Goal: Task Accomplishment & Management: Complete application form

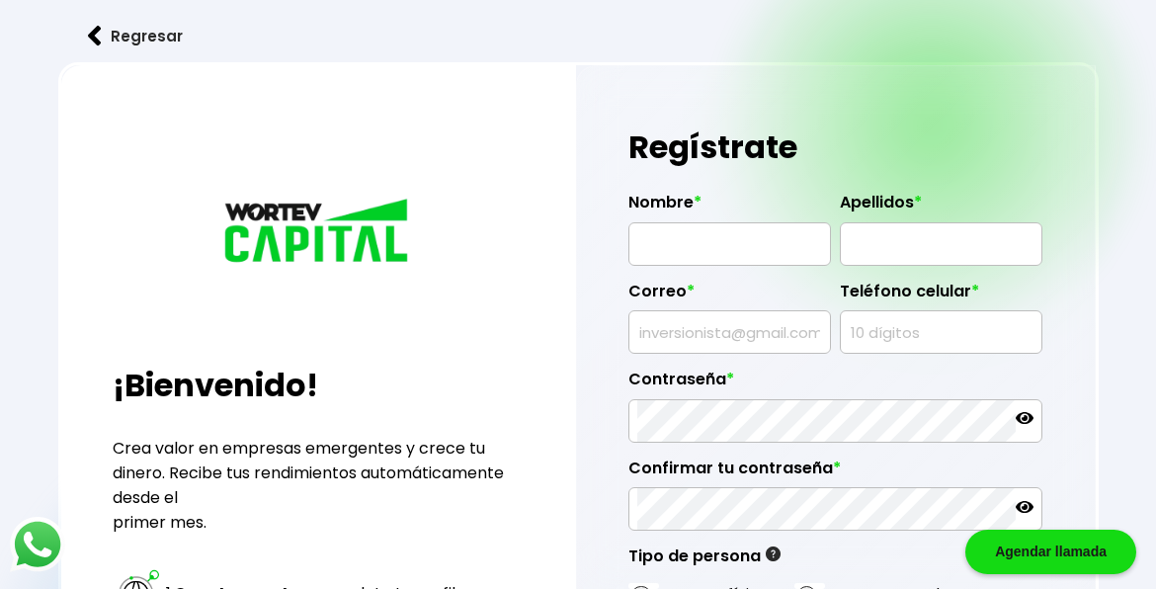
click at [752, 235] on input "text" at bounding box center [729, 243] width 185 height 41
type input "[PERSON_NAME]"
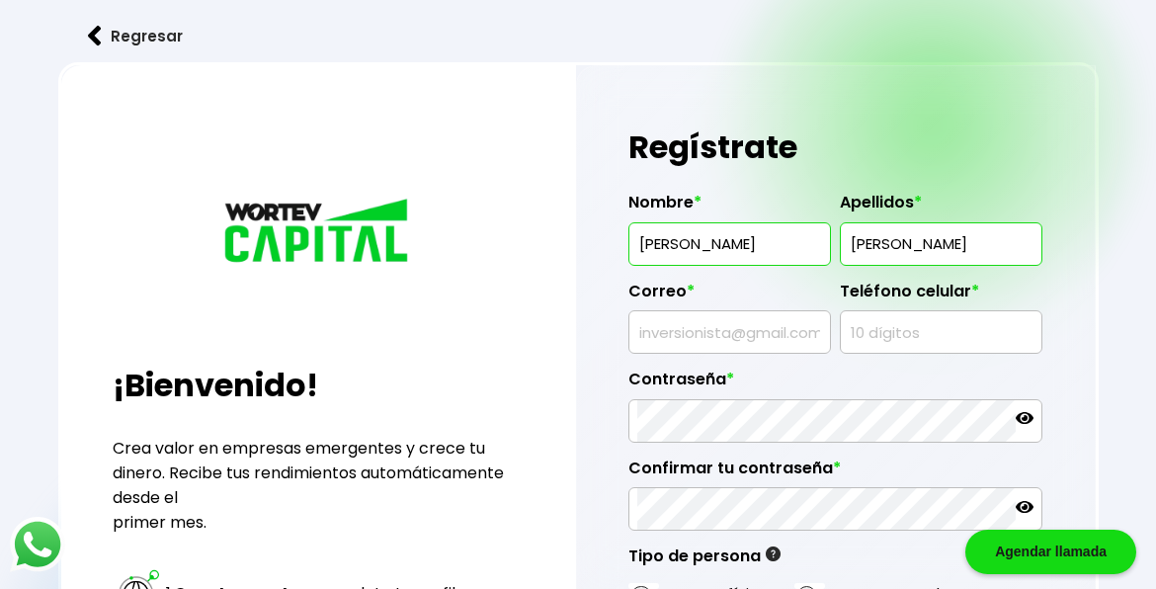
type input "[PERSON_NAME]"
click at [651, 322] on input "text" at bounding box center [729, 331] width 185 height 41
type input "[EMAIL_ADDRESS][DOMAIN_NAME]"
click at [950, 330] on input "text" at bounding box center [940, 331] width 185 height 41
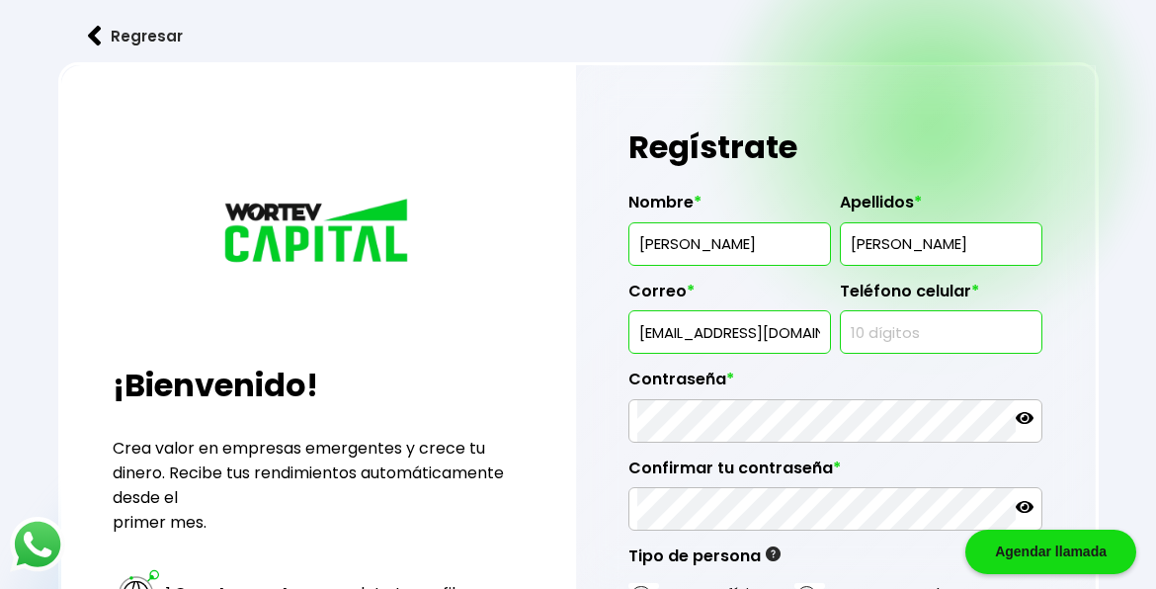
click at [950, 330] on input "text" at bounding box center [940, 331] width 185 height 41
type input "9531311329"
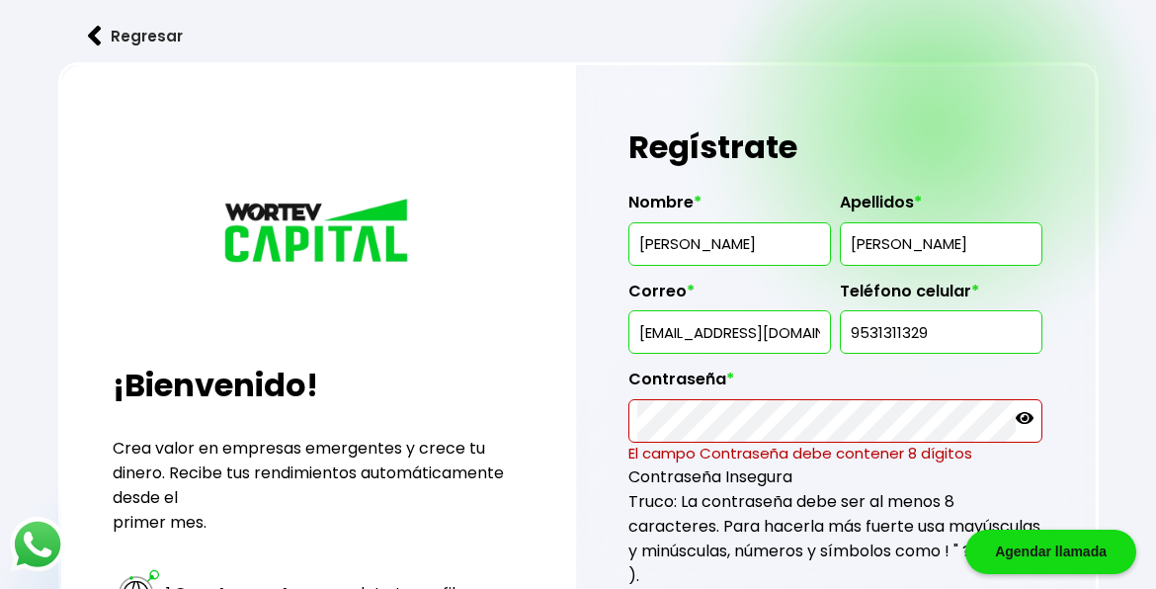
click at [1024, 414] on icon at bounding box center [1024, 418] width 18 height 12
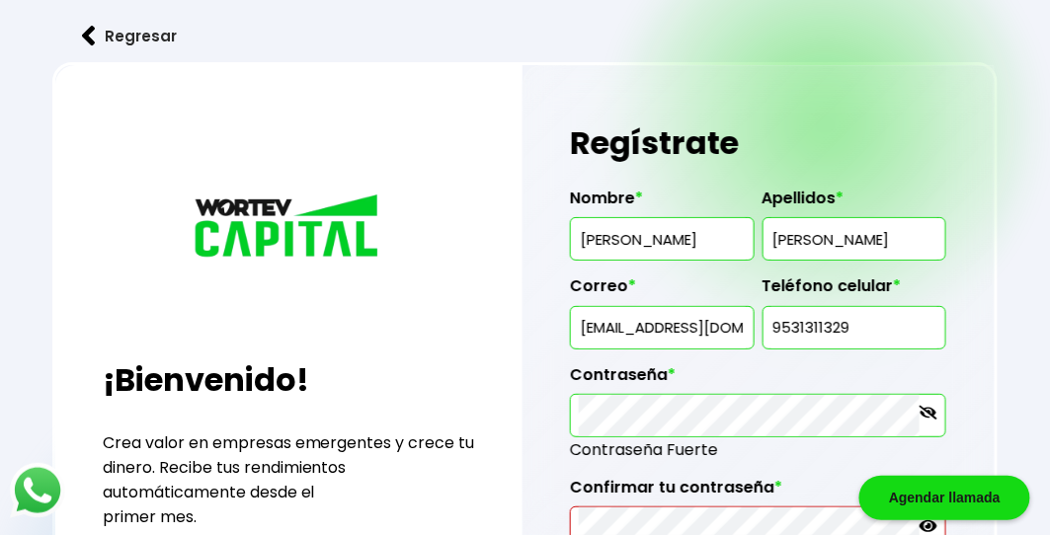
click at [1001, 405] on div "Regresar ¡Bienvenido! Crea valor en empresas emergentes y crece tu dinero. Reci…" at bounding box center [525, 521] width 1050 height 1042
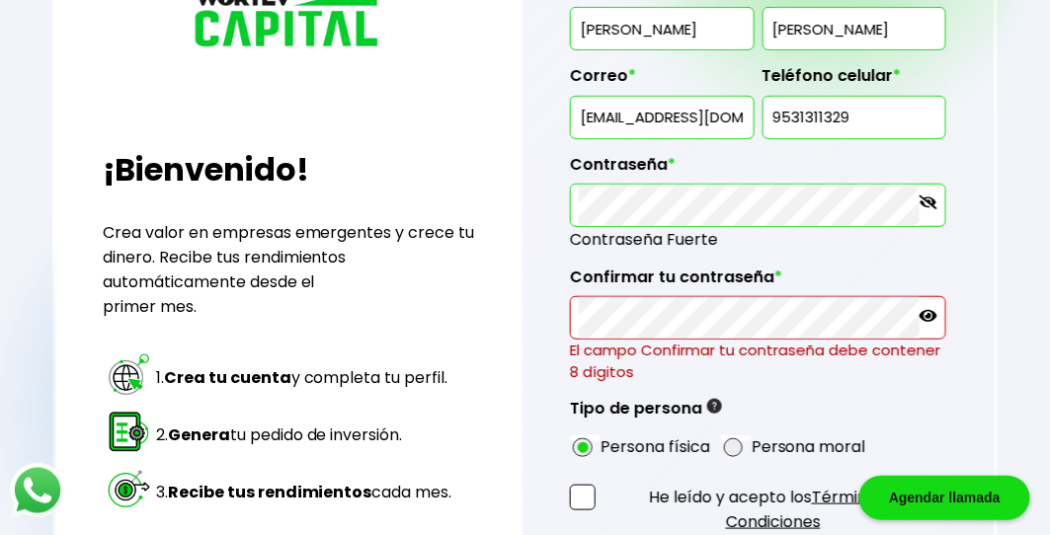
scroll to position [215, 0]
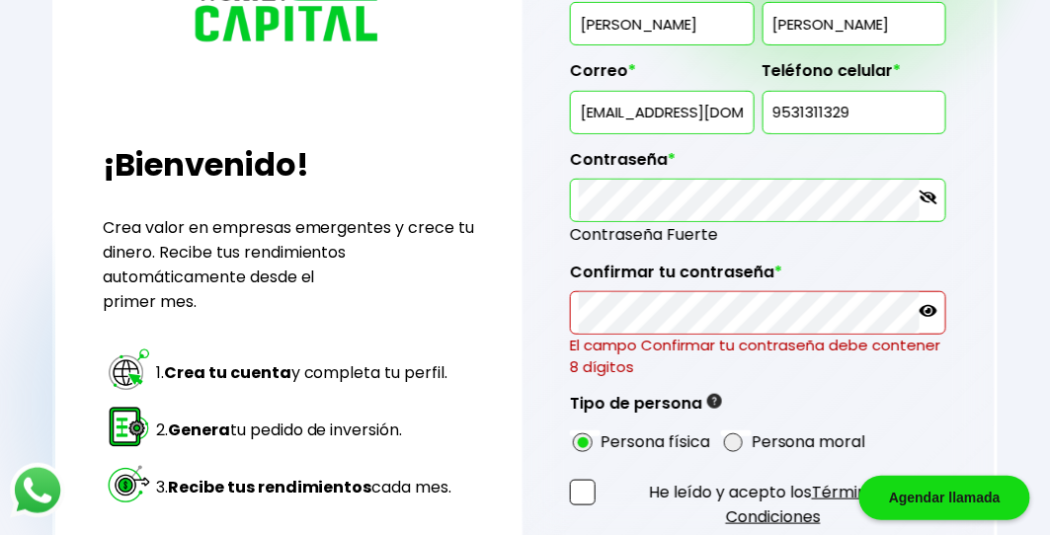
click at [931, 309] on icon at bounding box center [929, 311] width 18 height 18
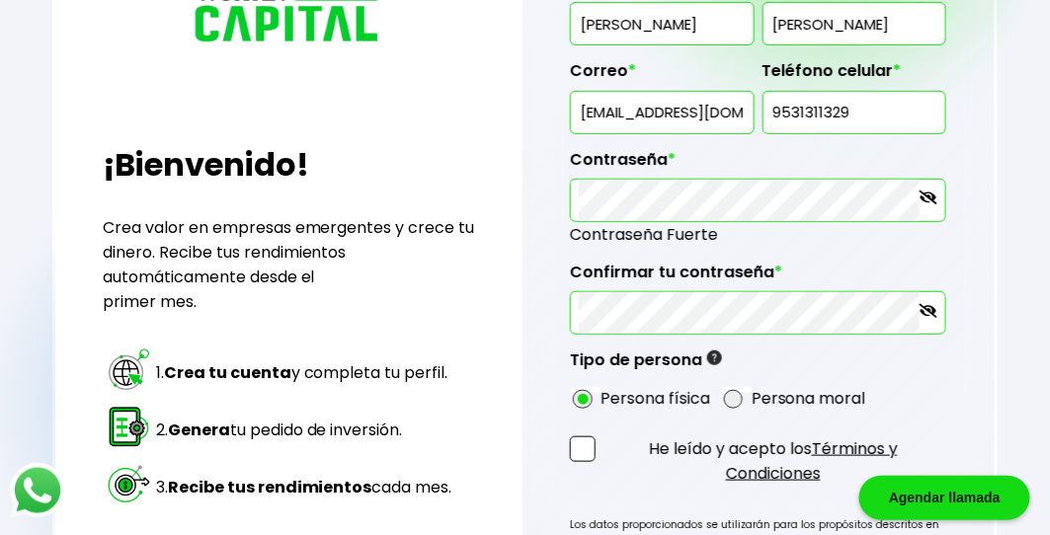
click at [591, 444] on span at bounding box center [583, 450] width 26 height 26
click at [604, 489] on input "He leído y acepto los Términos y Condiciones" at bounding box center [604, 489] width 0 height 0
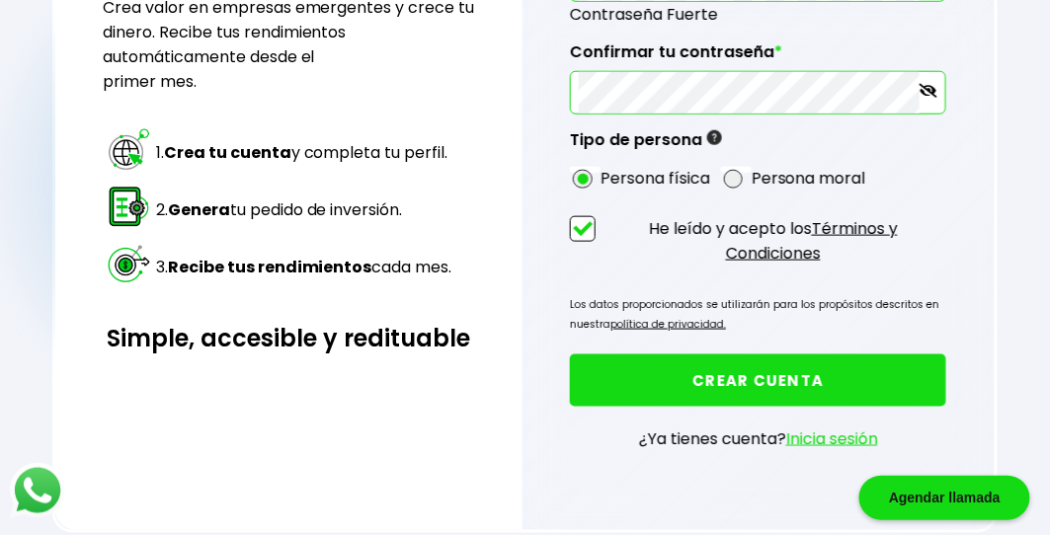
scroll to position [453, 0]
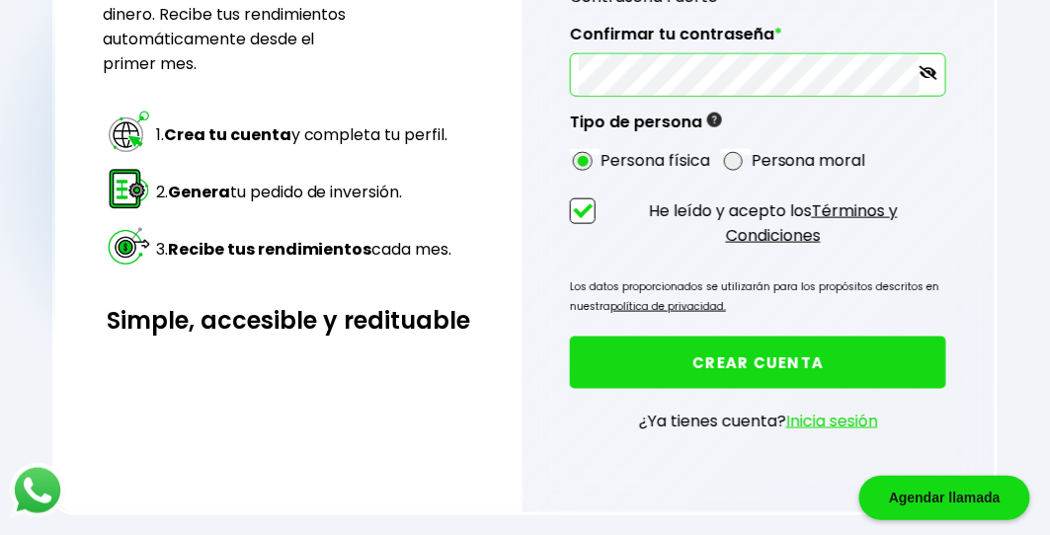
click at [827, 342] on button "CREAR CUENTA" at bounding box center [758, 363] width 376 height 52
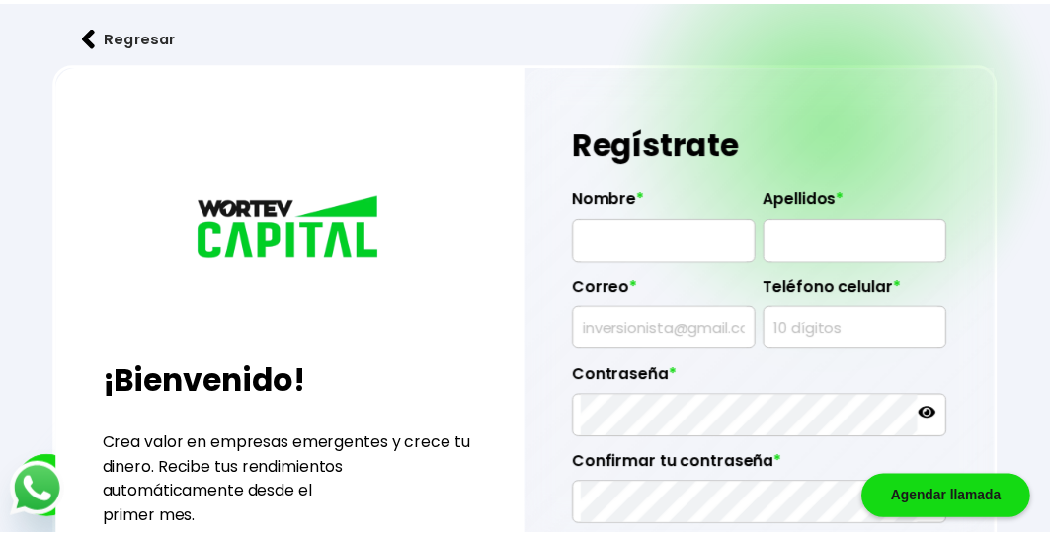
scroll to position [430, 0]
